Goal: Entertainment & Leisure: Consume media (video, audio)

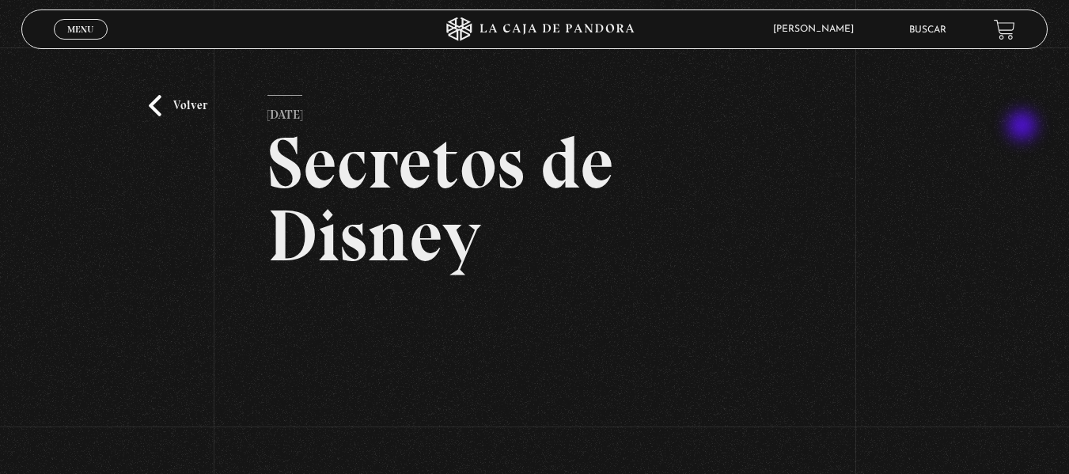
scroll to position [157, 0]
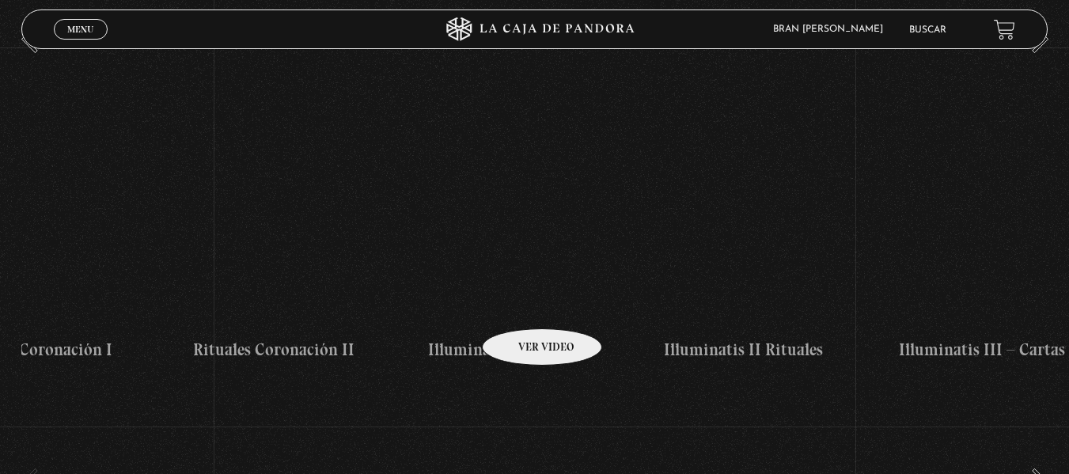
scroll to position [0, 7598]
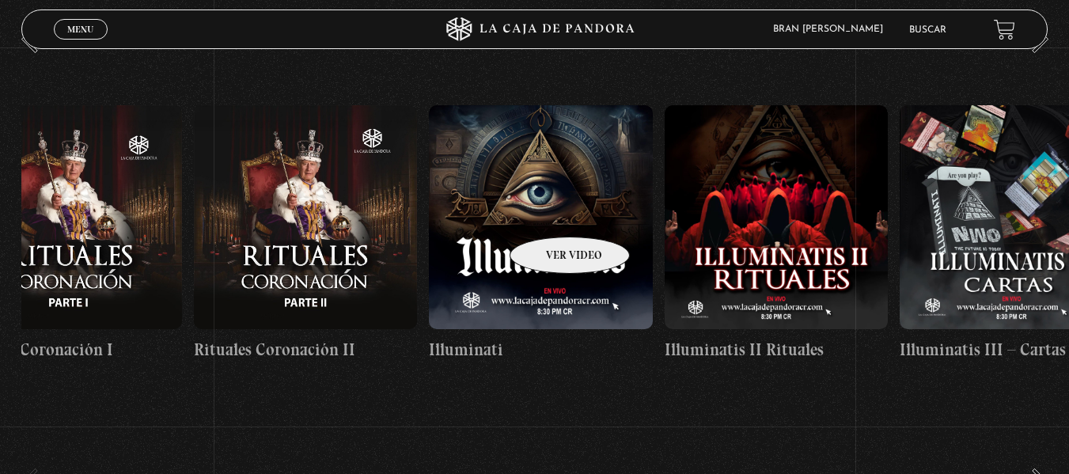
click at [549, 213] on figure at bounding box center [541, 217] width 224 height 224
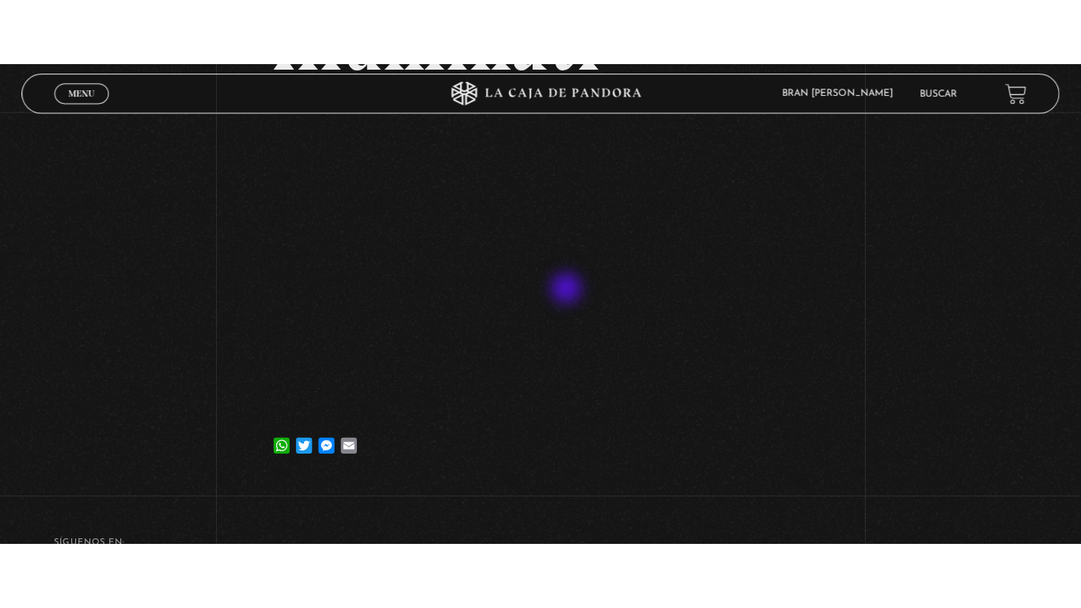
scroll to position [183, 0]
